Goal: Check status: Check status

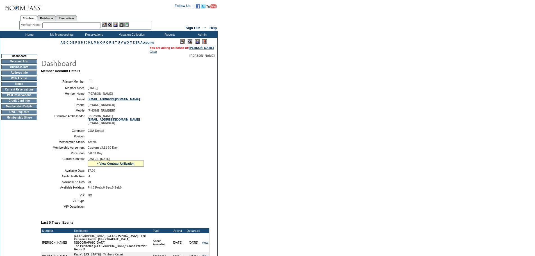
click at [133, 138] on table "Company: COA Dental Position: Membership Status: Active Membership Agreement: C…" at bounding box center [125, 159] width 168 height 65
click at [150, 94] on td "[PERSON_NAME]" at bounding box center [148, 93] width 120 height 3
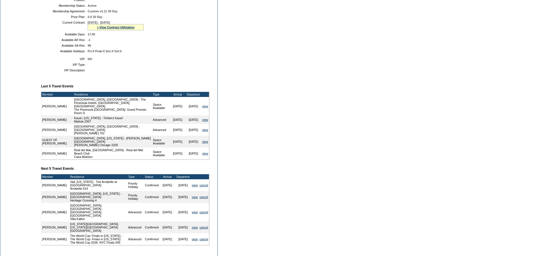
scroll to position [135, 0]
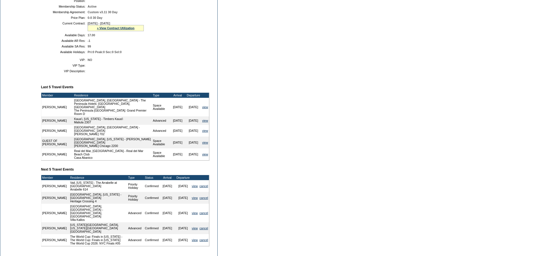
click at [112, 31] on div "» View Contract Utilization" at bounding box center [116, 28] width 56 height 6
click at [115, 31] on div "» View Contract Utilization" at bounding box center [116, 28] width 56 height 6
click at [115, 30] on link "» View Contract Utilization" at bounding box center [116, 27] width 38 height 3
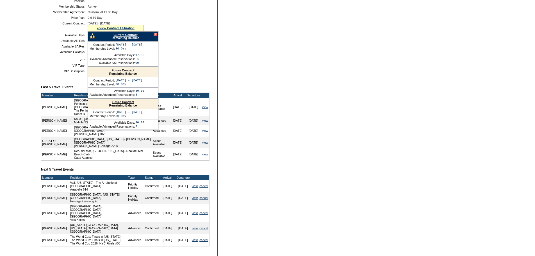
click at [120, 72] on link "Future Contract" at bounding box center [123, 70] width 22 height 3
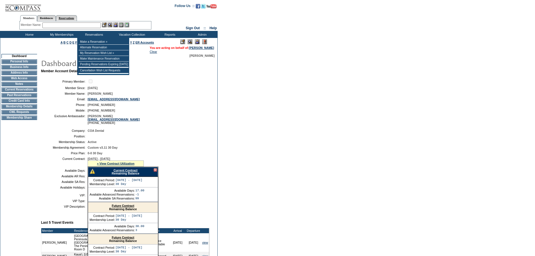
click at [77, 17] on link "Reservations" at bounding box center [66, 18] width 21 height 6
click at [59, 23] on input "text" at bounding box center [53, 25] width 25 height 6
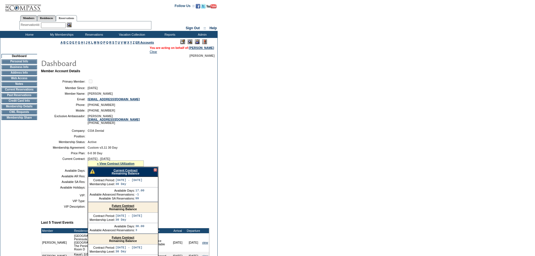
paste input "1803474"
type input "1803474"
